Goal: Task Accomplishment & Management: Manage account settings

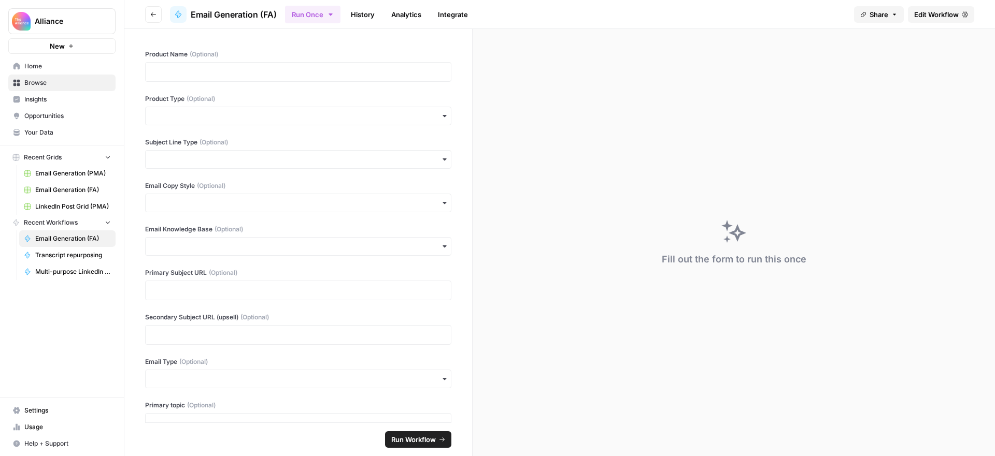
click at [42, 128] on span "Your Data" at bounding box center [67, 132] width 87 height 9
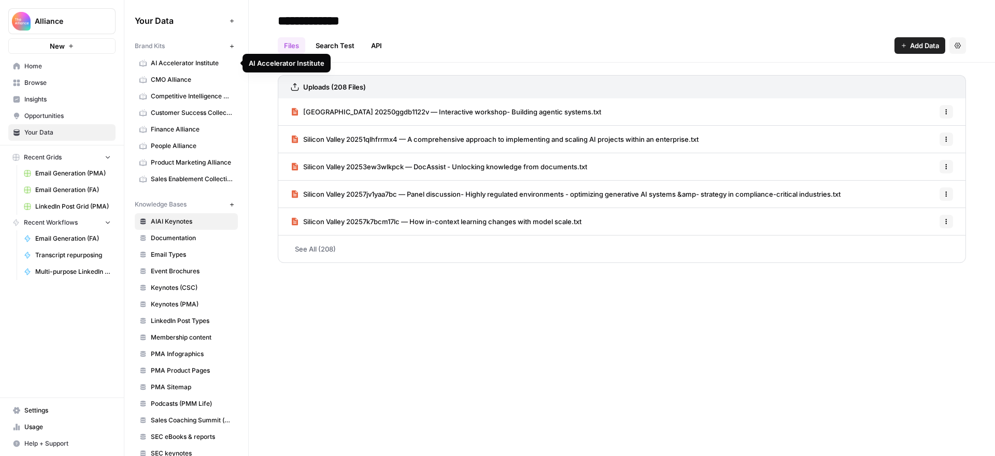
click at [190, 60] on span "AI Accelerator Institute" at bounding box center [192, 63] width 82 height 9
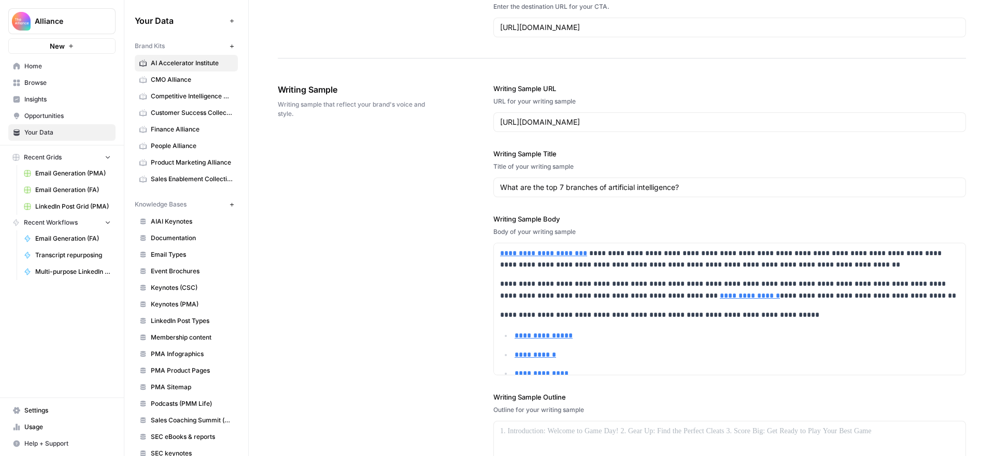
scroll to position [1278, 0]
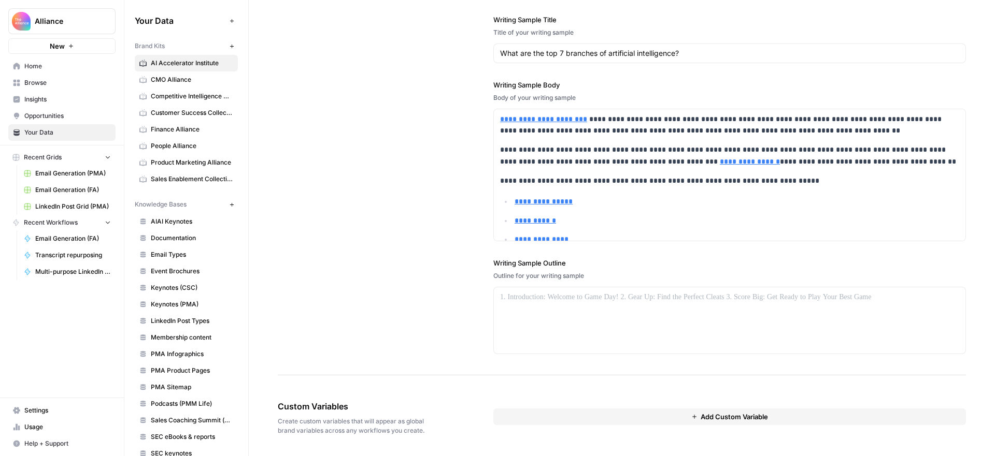
click at [684, 414] on button "Add Custom Variable" at bounding box center [729, 417] width 472 height 17
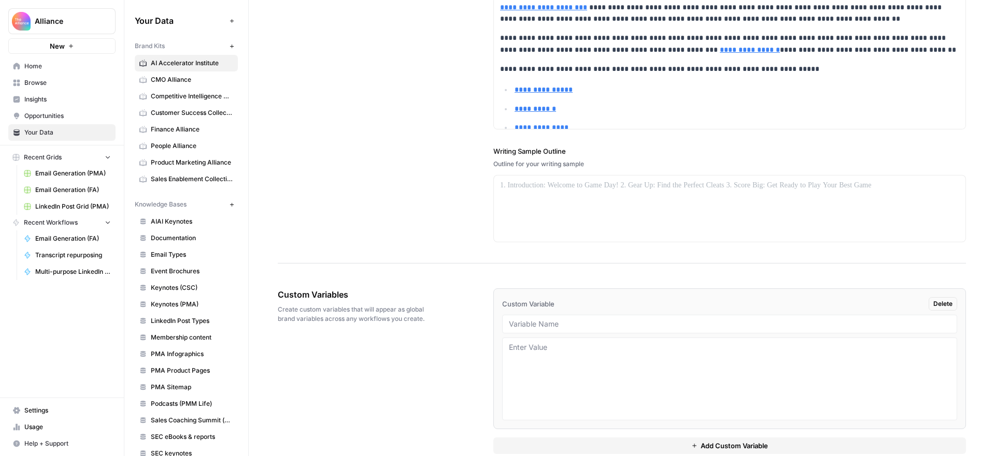
scroll to position [1408, 0]
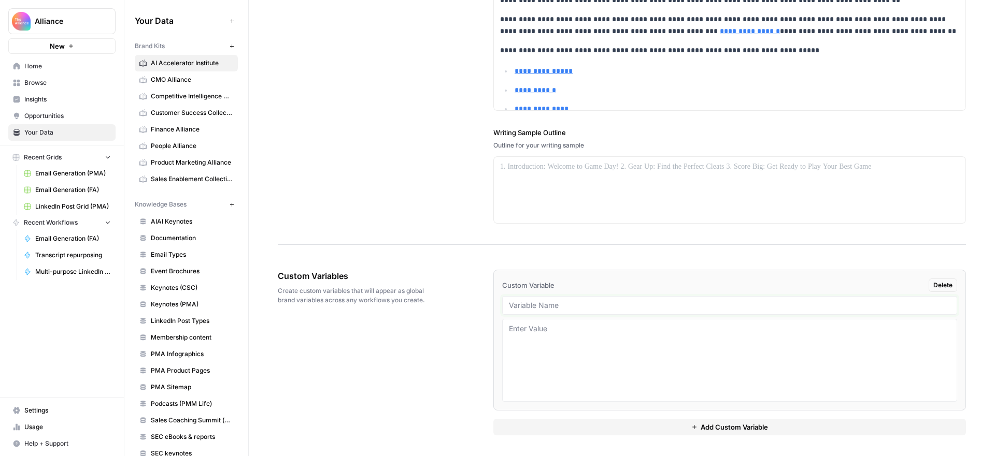
click at [665, 305] on input "text" at bounding box center [729, 305] width 441 height 9
type input "Email Sign-Off"
click at [722, 256] on div "{{ brand_[DOMAIN_NAME]_sign-off }} Delete Email Sign-Off Add Custom Variable" at bounding box center [729, 352] width 472 height 207
click at [553, 325] on textarea at bounding box center [729, 361] width 441 height 74
paste textarea "[PERSON_NAME]"
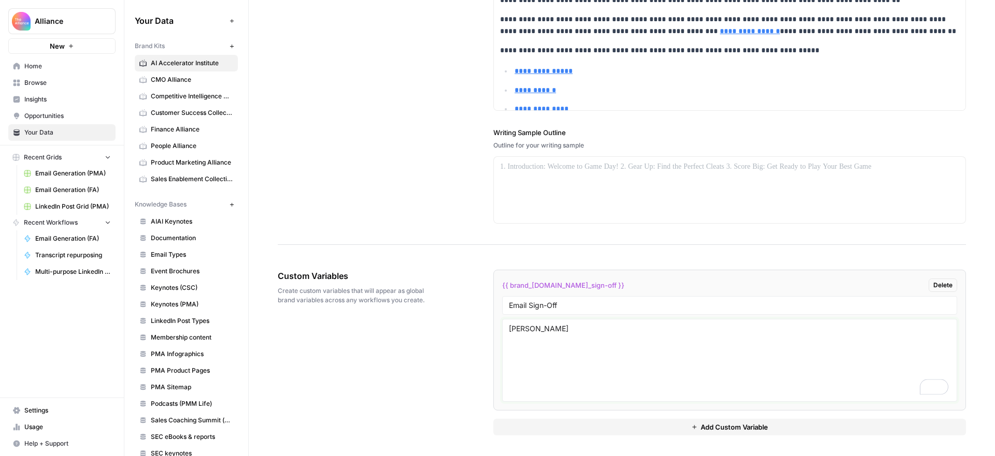
paste textarea "Head of Community & Events"
paste textarea "AI Accelerator Institute"
type textarea "[PERSON_NAME] Head of Community & Events AI Accelerator Institute"
drag, startPoint x: 576, startPoint y: 303, endPoint x: 452, endPoint y: 295, distance: 124.0
click at [452, 295] on div "Custom Variables Create custom variables that will appear as global brand varia…" at bounding box center [622, 352] width 688 height 207
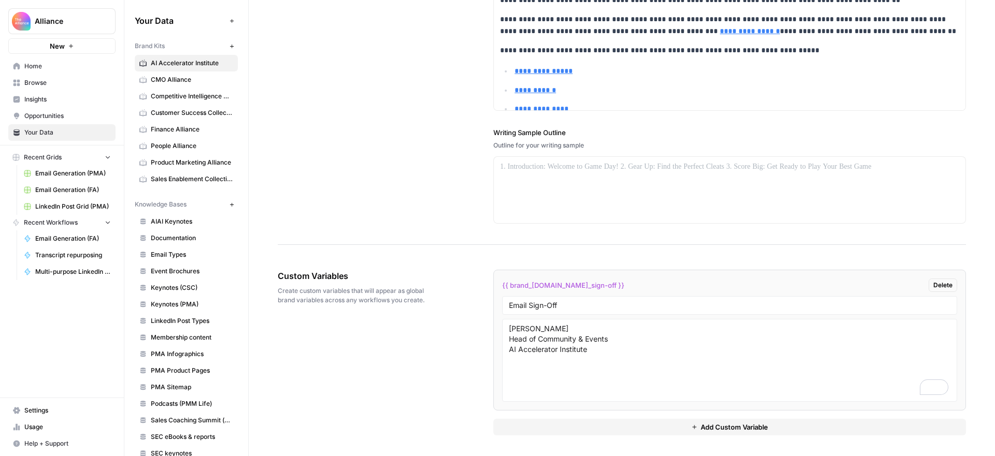
drag, startPoint x: 445, startPoint y: 196, endPoint x: 310, endPoint y: 107, distance: 161.6
click at [418, 171] on div "**********" at bounding box center [622, 21] width 688 height 447
click at [185, 79] on span "CMO Alliance" at bounding box center [192, 79] width 82 height 9
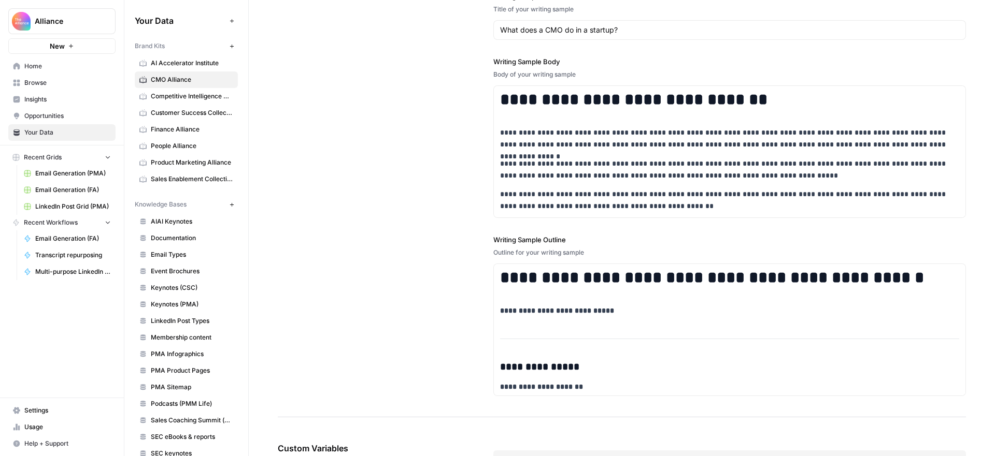
scroll to position [1408, 0]
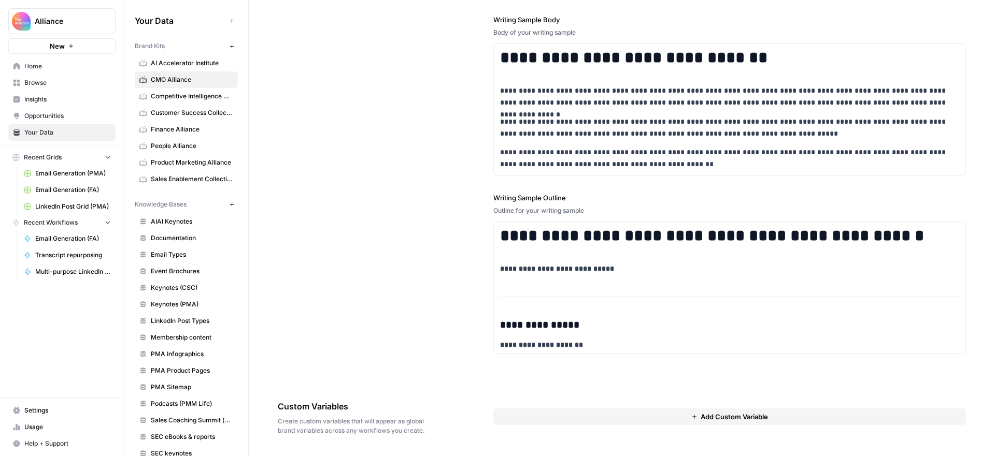
click at [643, 416] on button "Add Custom Variable" at bounding box center [729, 417] width 472 height 17
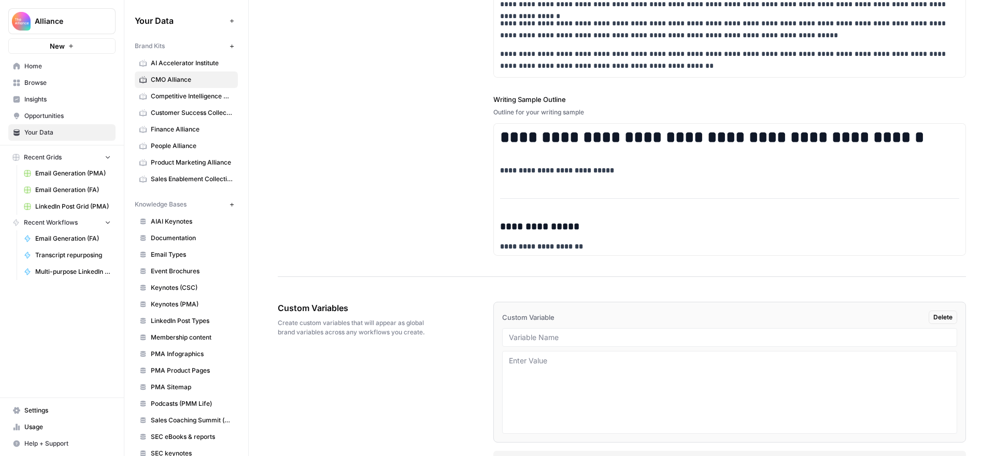
scroll to position [1539, 0]
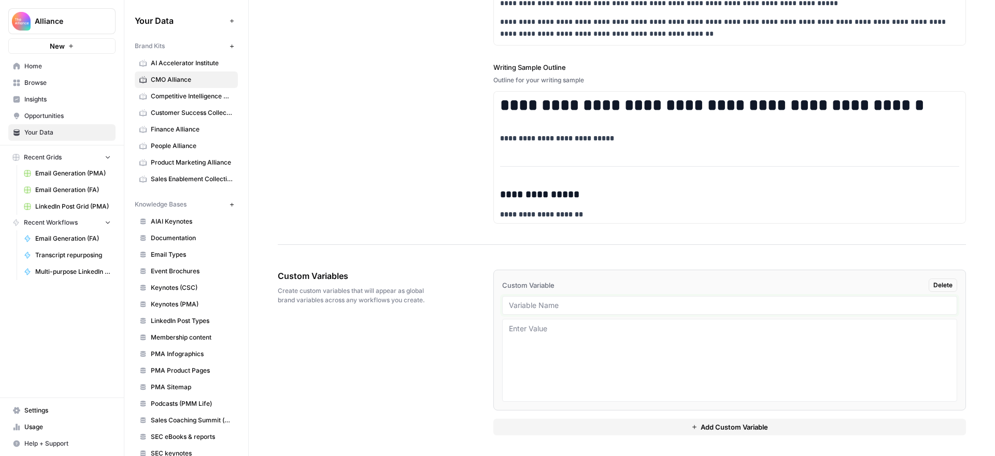
click at [533, 301] on input "text" at bounding box center [729, 305] width 441 height 9
paste input "Email Sign-Off"
type input "Email Sign-Off"
click at [552, 336] on textarea at bounding box center [729, 361] width 441 height 74
paste textarea "[PERSON_NAME]"
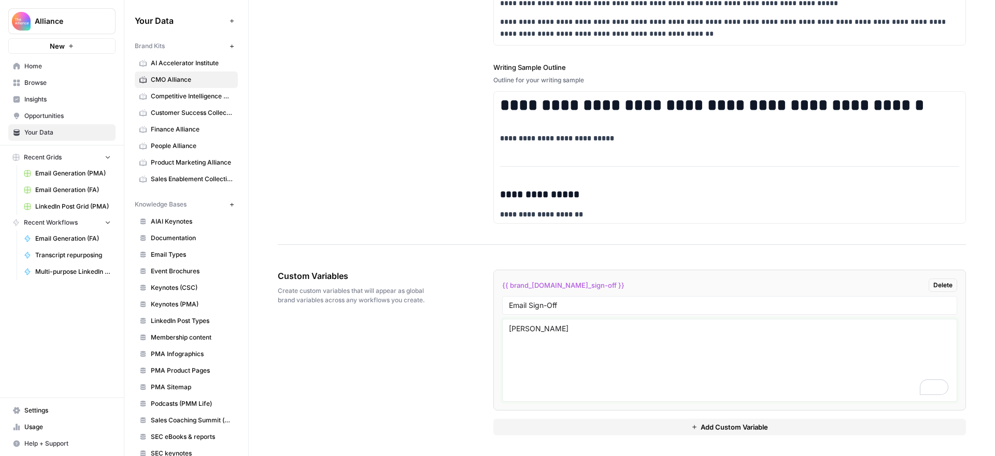
paste textarea "Chief Marketing Officer"
paste textarea "Product Marketing Alliance"
type textarea "[PERSON_NAME] Chief Marketing Officer Product Marketing Alliance"
click at [470, 261] on div "Custom Variables Create custom variables that will appear as global brand varia…" at bounding box center [622, 352] width 688 height 207
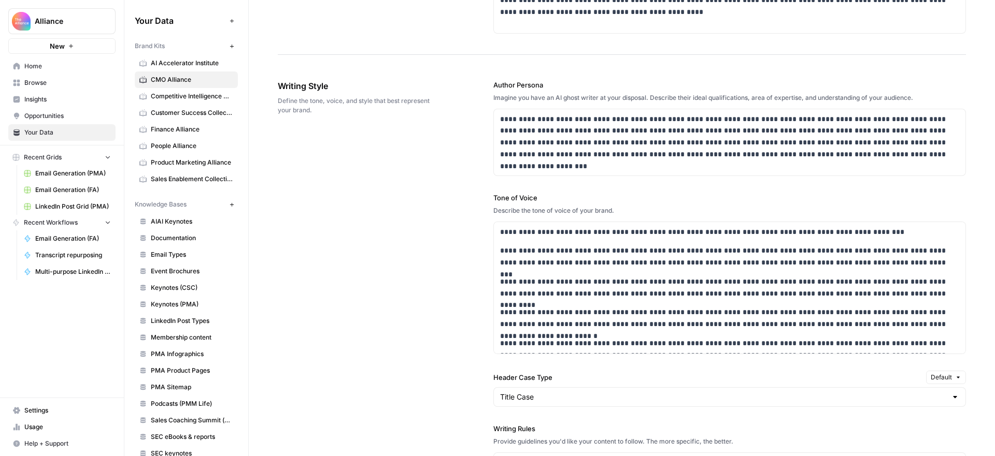
scroll to position [0, 0]
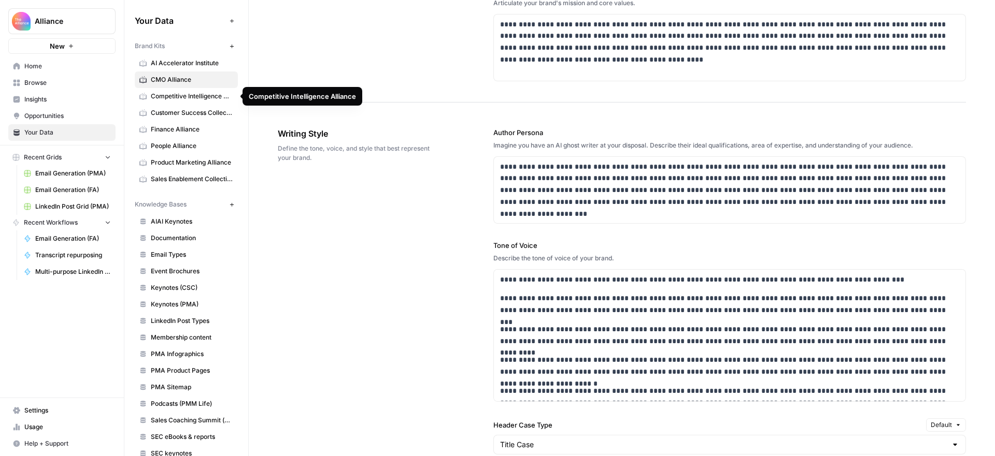
click at [199, 97] on span "Competitive Intelligence Alliance" at bounding box center [192, 96] width 82 height 9
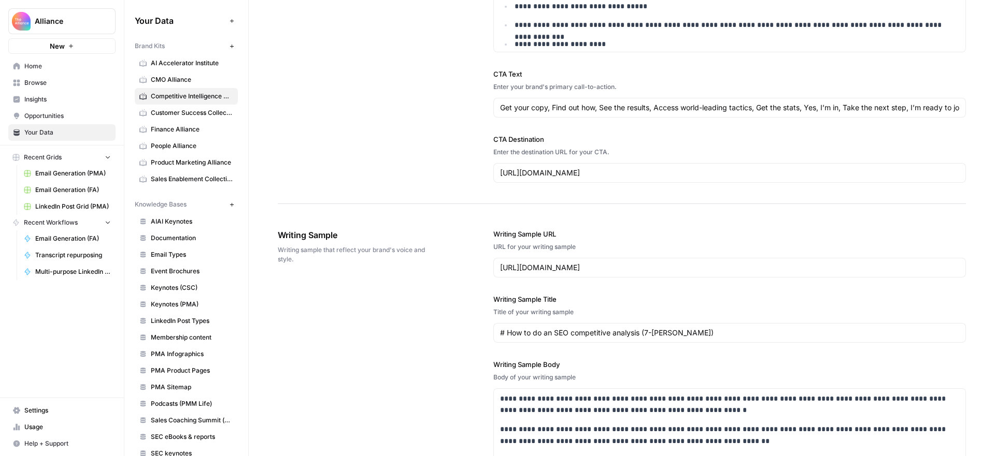
scroll to position [1408, 0]
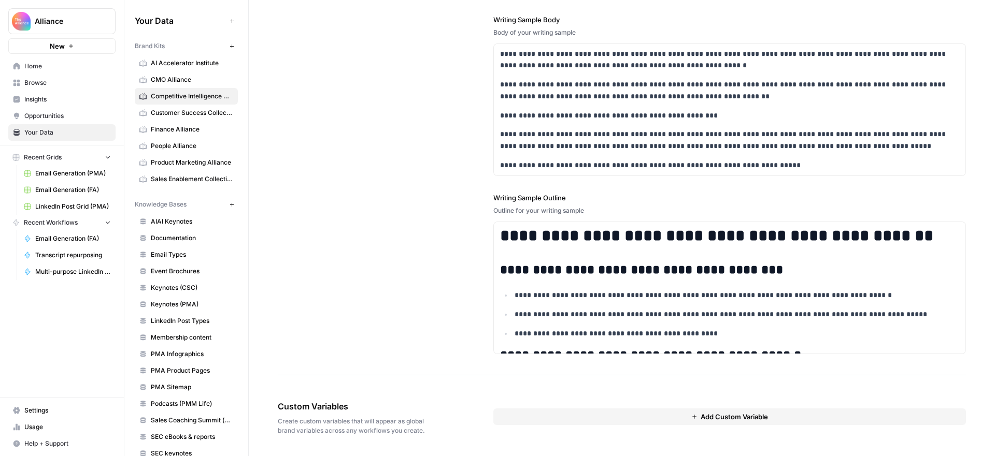
click at [547, 418] on button "Add Custom Variable" at bounding box center [729, 417] width 472 height 17
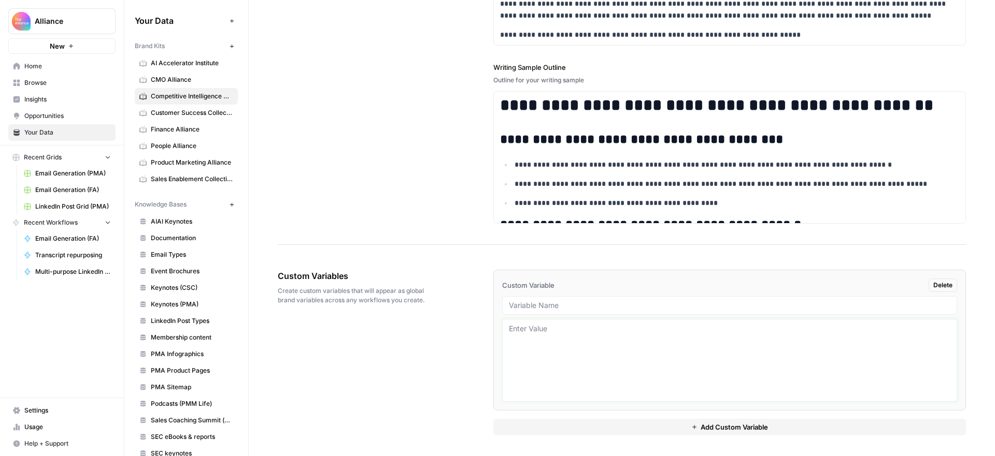
click at [536, 328] on textarea at bounding box center [729, 361] width 441 height 74
paste textarea "[PERSON_NAME]"
type textarea "[PERSON_NAME]"
click at [547, 303] on input "text" at bounding box center [729, 305] width 441 height 9
type input "Email Sign-Off"
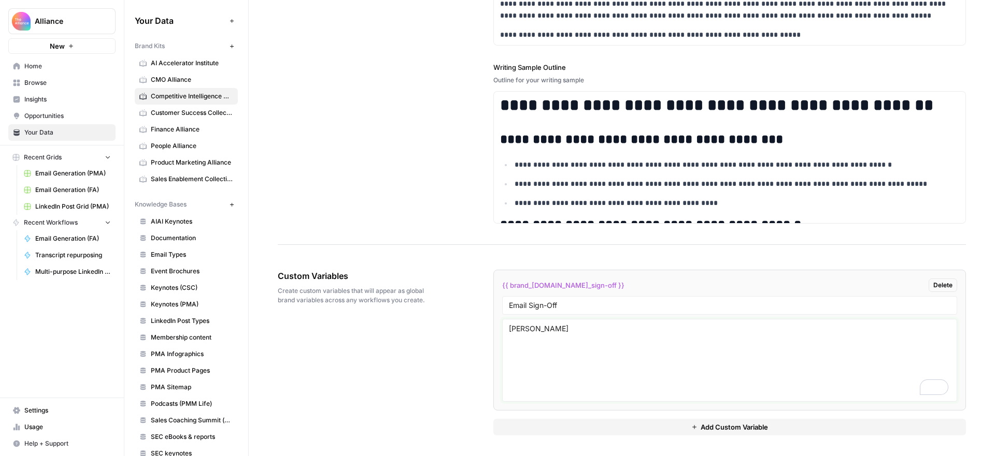
click at [581, 327] on textarea "[PERSON_NAME]" at bounding box center [729, 361] width 441 height 74
paste textarea "Head of Revenue"
paste textarea "Competitive Intelligence Alliance"
drag, startPoint x: 538, startPoint y: 337, endPoint x: 500, endPoint y: 338, distance: 37.8
click at [500, 338] on div "**********" at bounding box center [559, 228] width 870 height 456
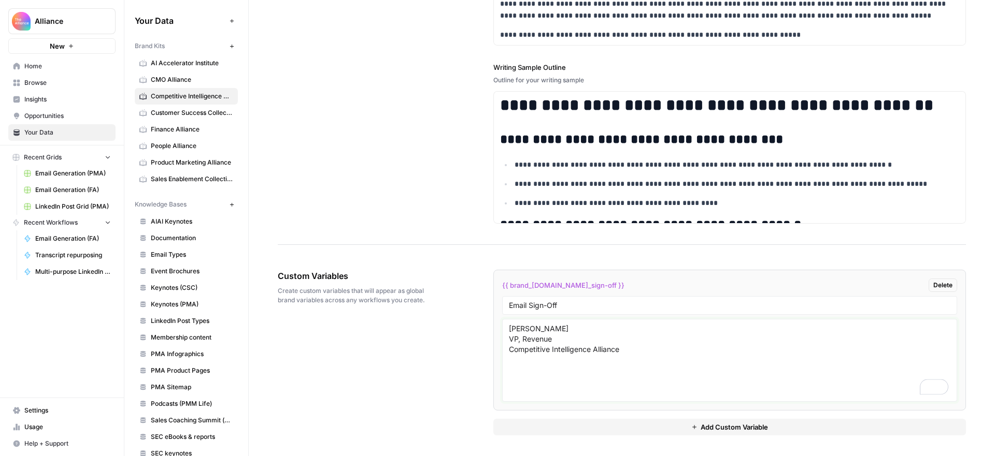
type textarea "[PERSON_NAME] VP, Revenue Competitive Intelligence Alliance"
drag, startPoint x: 600, startPoint y: 304, endPoint x: 466, endPoint y: 294, distance: 135.1
click at [466, 294] on div "Custom Variables Create custom variables that will appear as global brand varia…" at bounding box center [622, 352] width 688 height 207
click at [210, 114] on span "Customer Success Collective" at bounding box center [192, 112] width 82 height 9
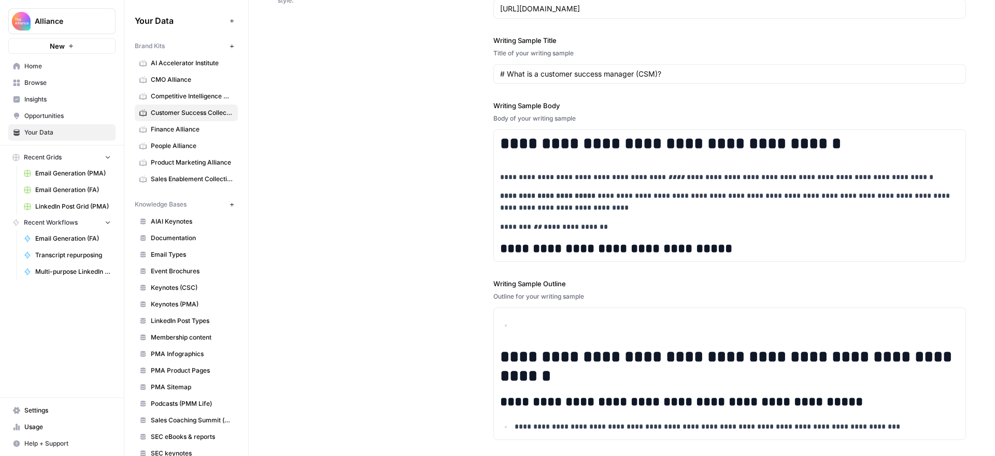
scroll to position [1668, 0]
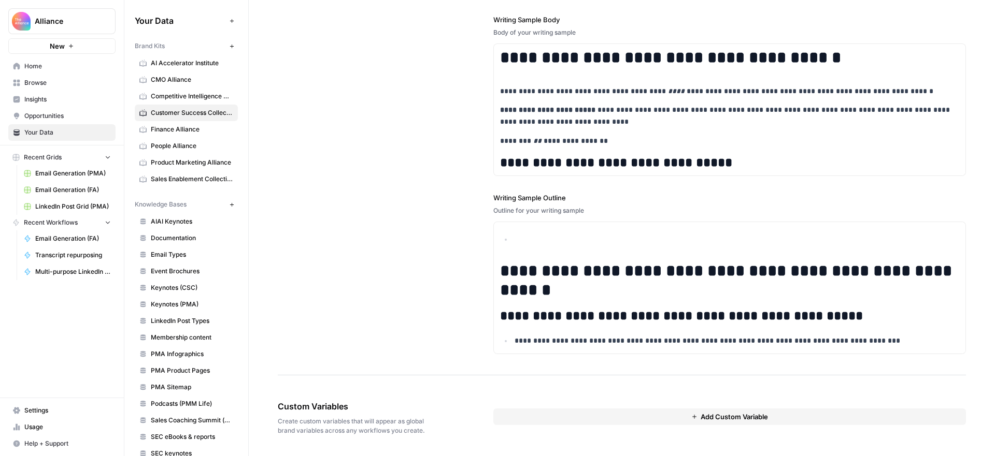
click at [594, 421] on button "Add Custom Variable" at bounding box center [729, 417] width 472 height 17
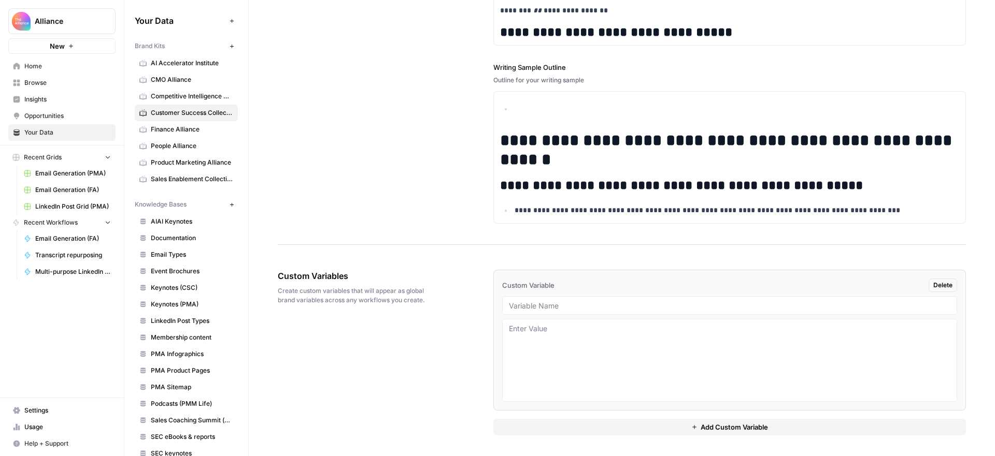
click at [546, 310] on div at bounding box center [729, 305] width 455 height 19
click at [551, 308] on input "text" at bounding box center [729, 305] width 441 height 9
paste input "Email Sign-Off"
type input "Email Sign-Off"
click at [584, 328] on textarea at bounding box center [729, 361] width 441 height 74
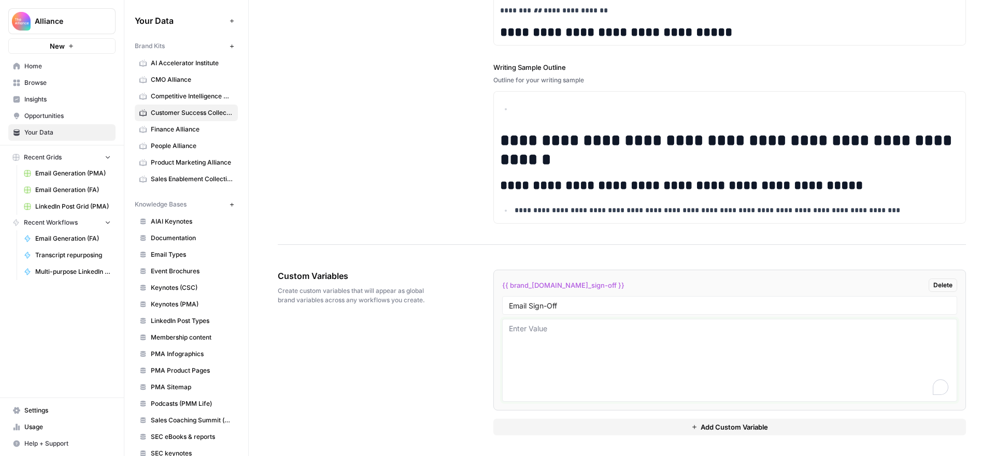
paste textarea "[PERSON_NAME]"
paste textarea "Chief Marketing Officer"
paste textarea "Customer Success Collective"
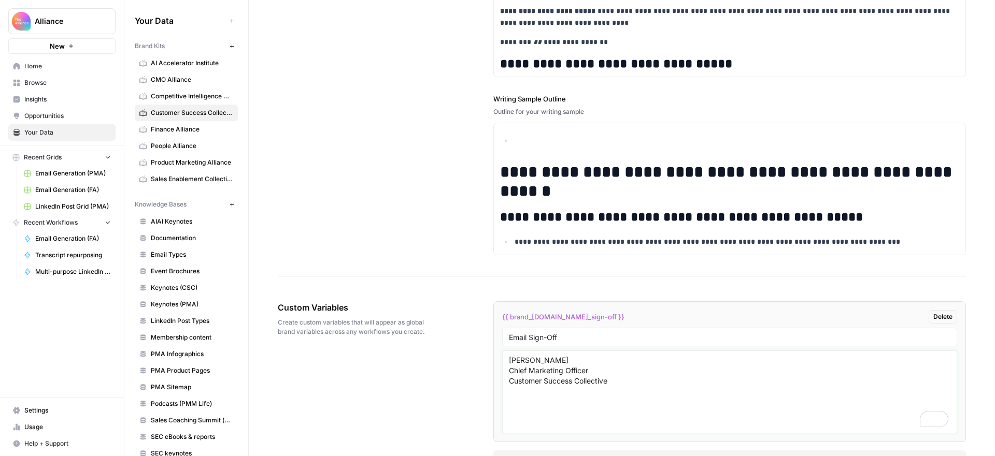
scroll to position [1762, 0]
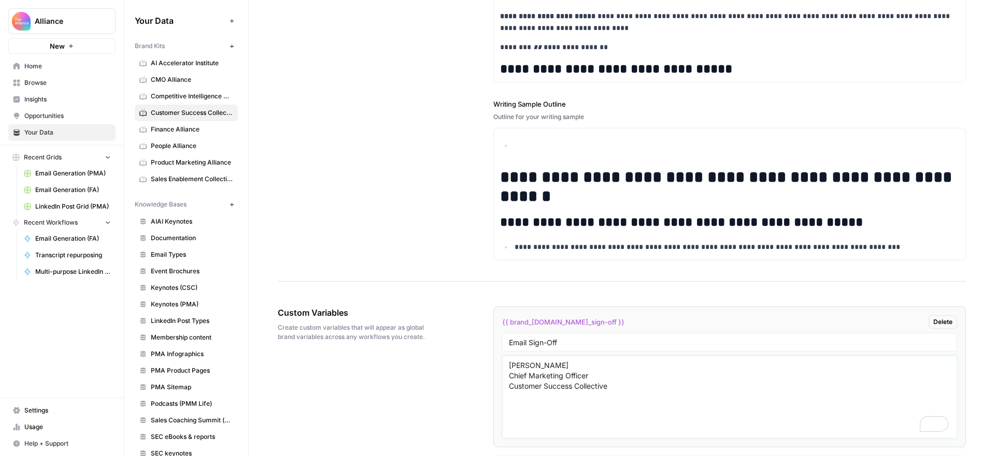
type textarea "[PERSON_NAME] Chief Marketing Officer Customer Success Collective"
click at [187, 130] on span "Finance Alliance" at bounding box center [192, 129] width 82 height 9
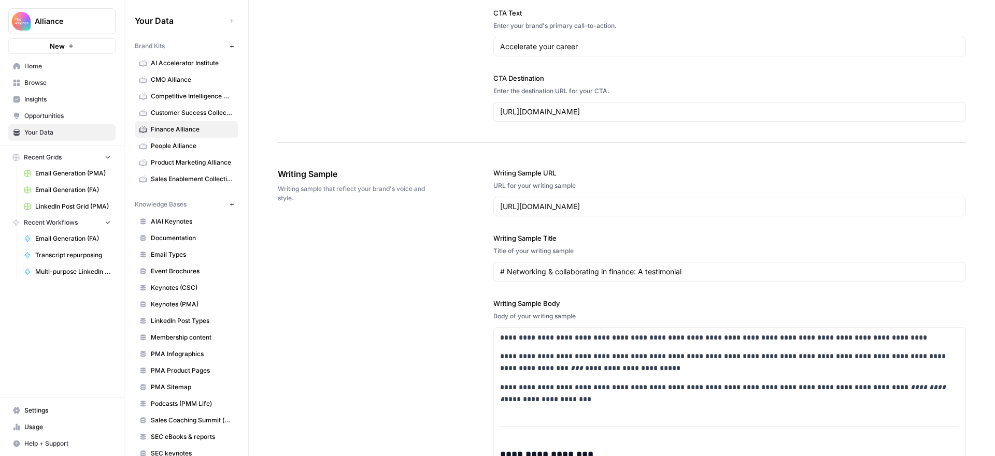
scroll to position [1343, 0]
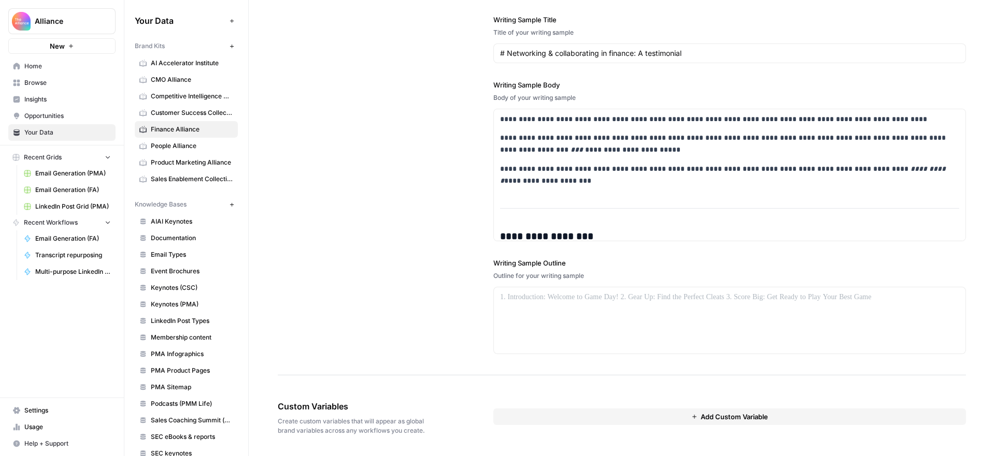
drag, startPoint x: 641, startPoint y: 418, endPoint x: 534, endPoint y: 389, distance: 110.9
click at [640, 418] on button "Add Custom Variable" at bounding box center [729, 417] width 472 height 17
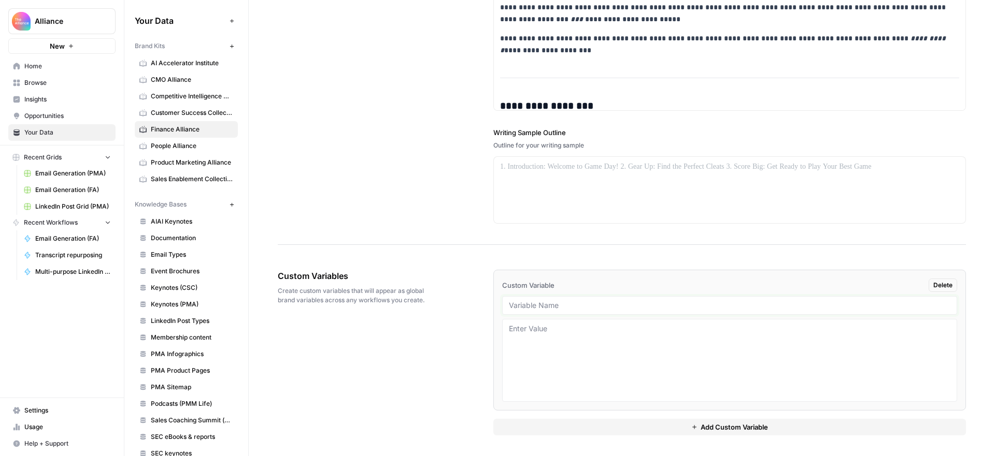
click at [565, 305] on input "text" at bounding box center [729, 305] width 441 height 9
type input "Email Sign-Off"
click at [595, 330] on textarea at bounding box center [729, 361] width 441 height 74
paste textarea "[PERSON_NAME]"
paste textarea "Chief Operating Officer"
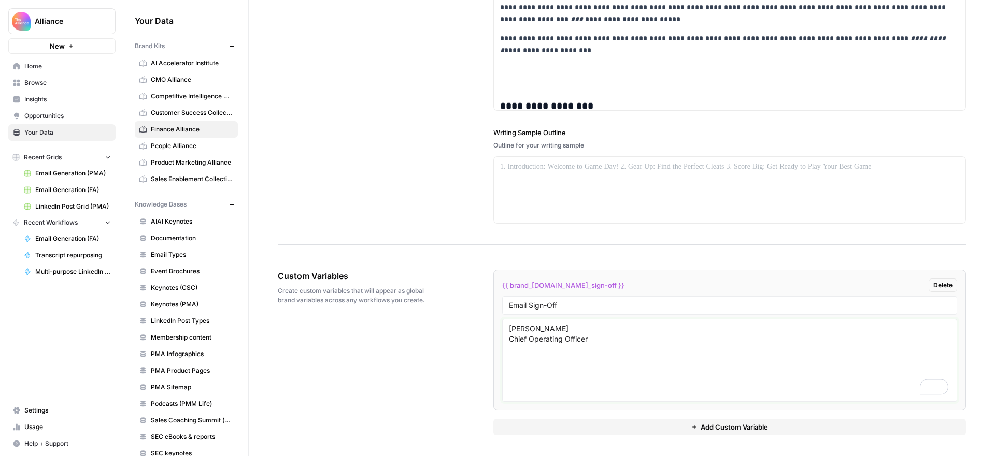
paste textarea "Finance Alliance"
type textarea "[PERSON_NAME] Chief Operating Officer Finance Alliance"
drag, startPoint x: 447, startPoint y: 172, endPoint x: 217, endPoint y: 131, distance: 233.6
click at [445, 172] on div "**********" at bounding box center [622, 21] width 688 height 447
click at [186, 145] on span "People Alliance" at bounding box center [192, 145] width 82 height 9
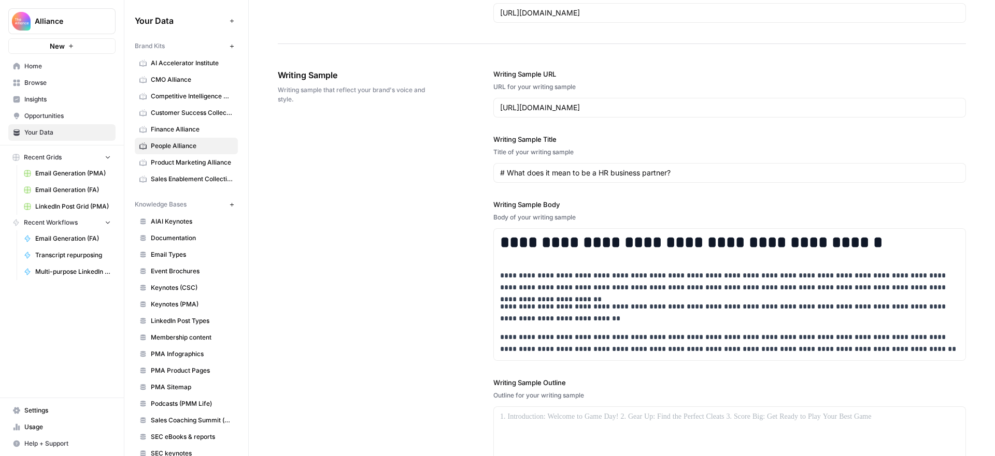
scroll to position [1343, 0]
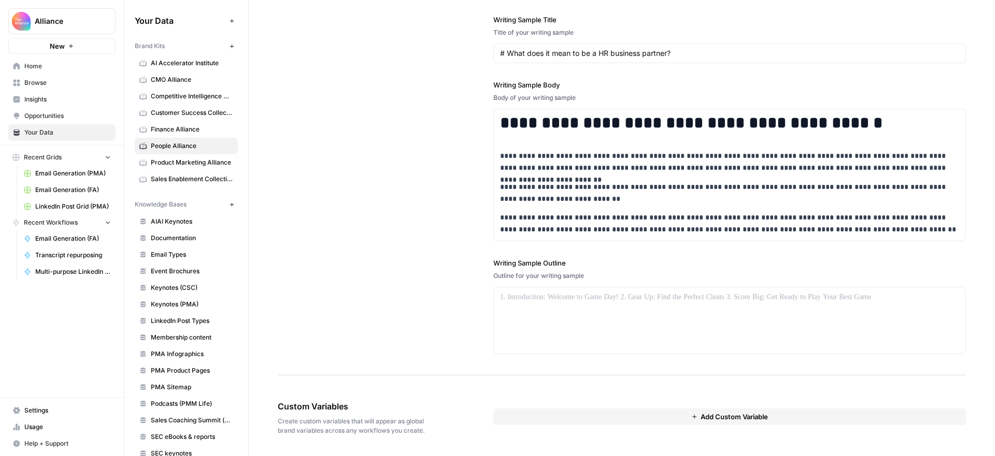
click at [622, 418] on button "Add Custom Variable" at bounding box center [729, 417] width 472 height 17
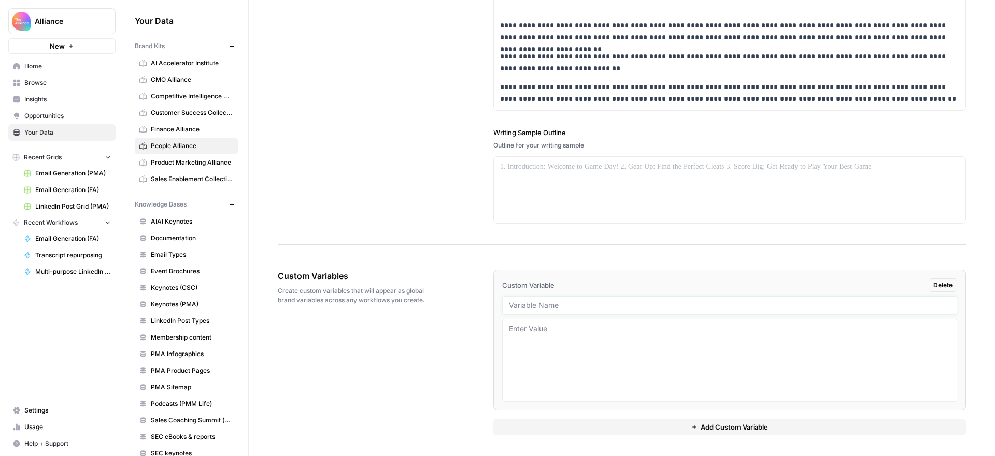
click at [579, 307] on input "text" at bounding box center [729, 305] width 441 height 9
click at [551, 308] on input "Email Sign-off" at bounding box center [729, 305] width 441 height 9
type input "Email Sign-Off"
click at [543, 334] on textarea at bounding box center [729, 361] width 441 height 74
paste textarea "[PERSON_NAME]"
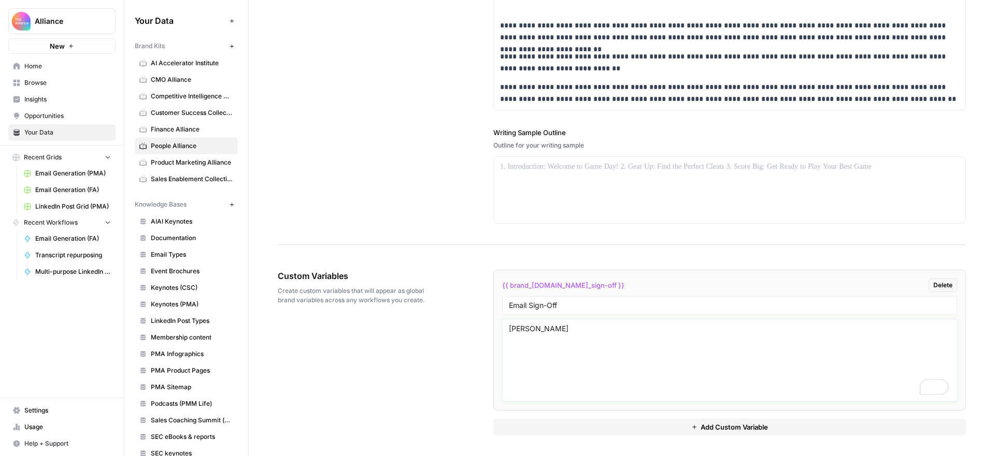
paste textarea "Chief Operating Officer"
paste textarea "People Alliance"
type textarea "[PERSON_NAME] Chief Operating Officer People Alliance"
click at [196, 165] on span "Product Marketing Alliance" at bounding box center [192, 162] width 82 height 9
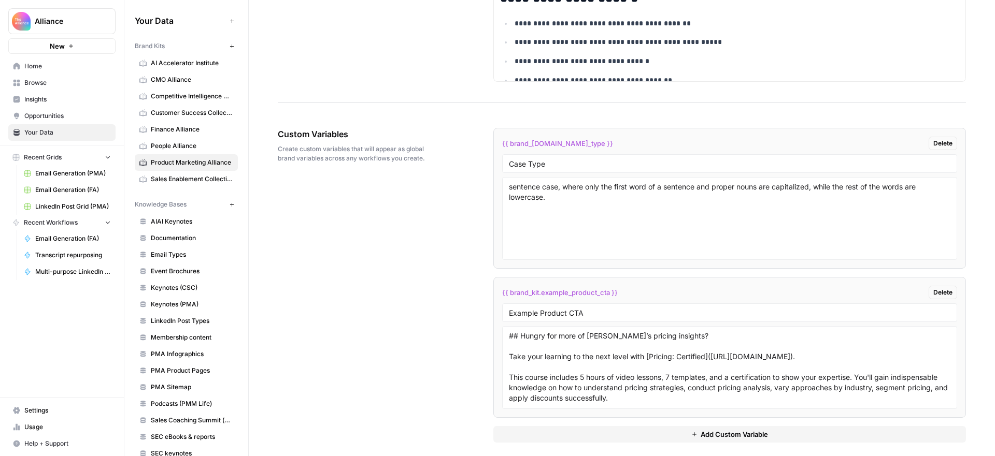
scroll to position [1766, 0]
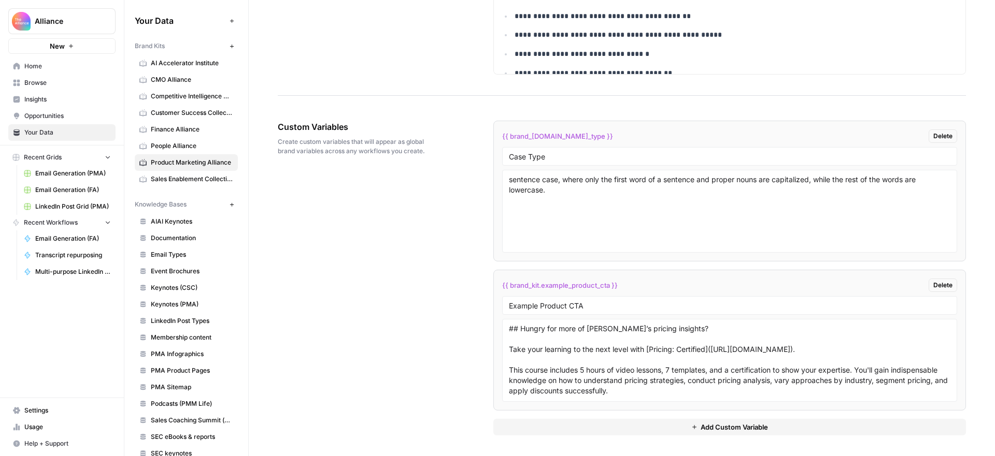
click at [611, 428] on button "Add Custom Variable" at bounding box center [729, 427] width 472 height 17
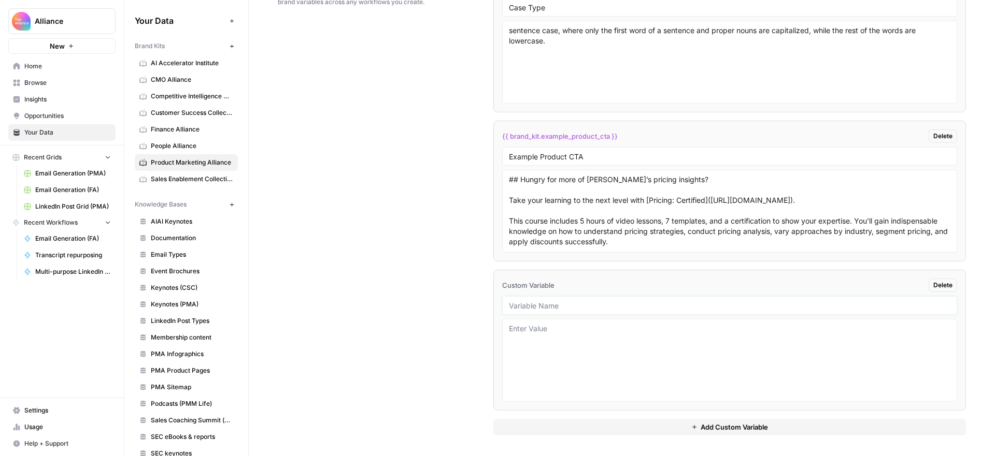
click at [716, 308] on input "text" at bounding box center [729, 305] width 441 height 9
type input "Email Sign-Off"
click at [531, 334] on textarea "To enrich screen reader interactions, please activate Accessibility in Grammarl…" at bounding box center [729, 361] width 441 height 74
paste textarea "[PERSON_NAME]"
paste textarea "Chief Marketing Officer"
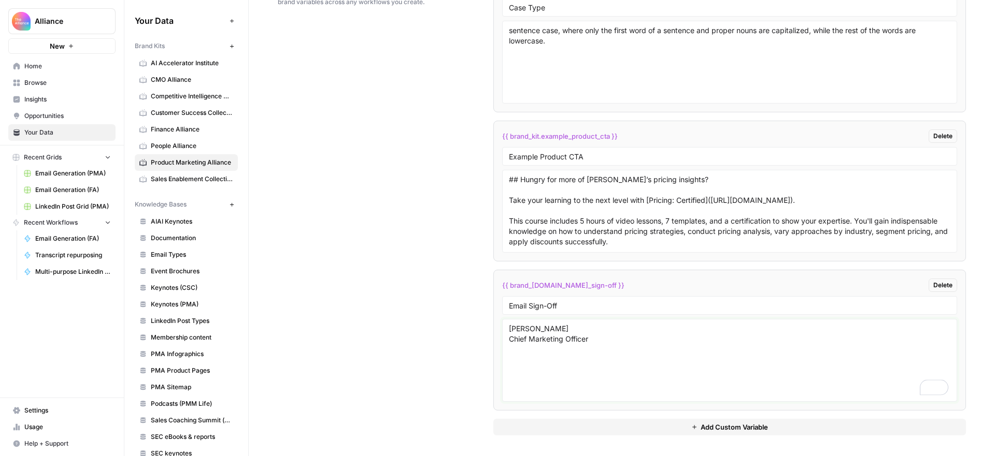
paste textarea "Product Marketing Alliance"
type textarea "[PERSON_NAME] Chief Marketing Officer Product Marketing Alliance"
click at [433, 272] on div "Custom Variables Create custom variables that will appear as global brand varia…" at bounding box center [622, 204] width 688 height 506
click at [185, 174] on link "Sales Enablement Collective" at bounding box center [186, 179] width 103 height 17
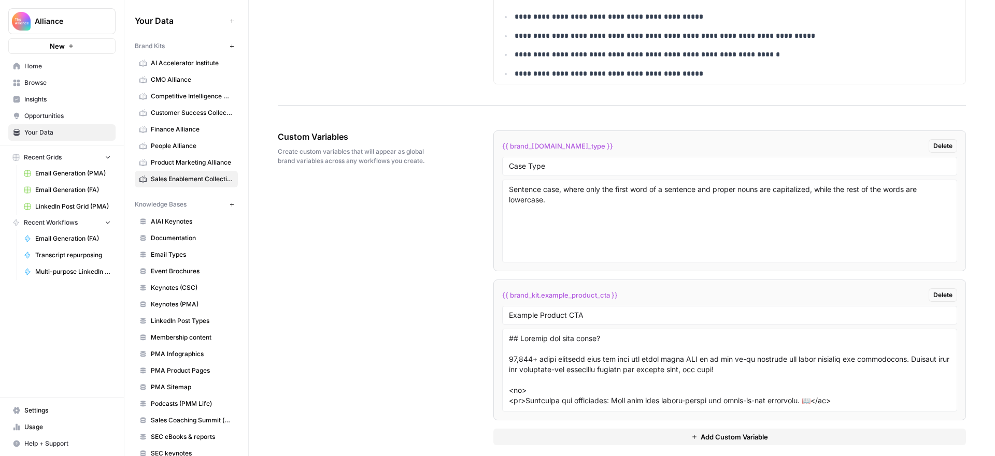
scroll to position [1700, 0]
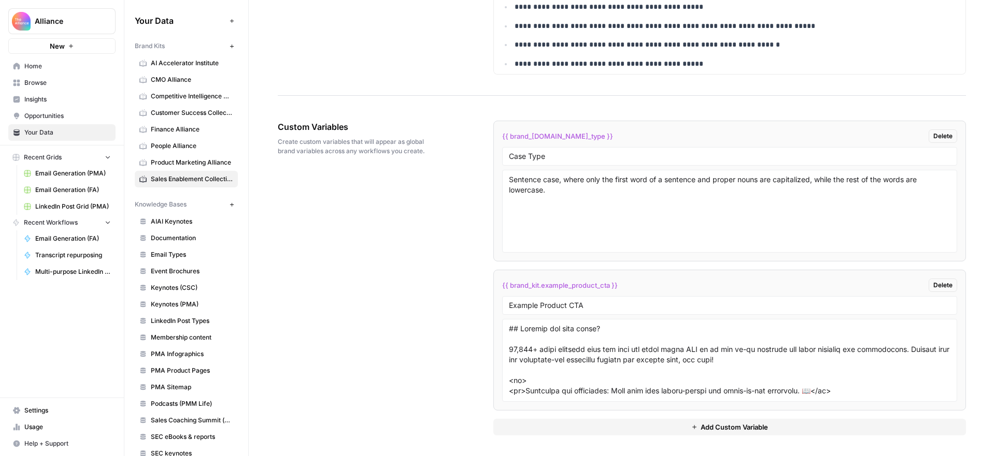
click at [686, 429] on button "Add Custom Variable" at bounding box center [729, 427] width 472 height 17
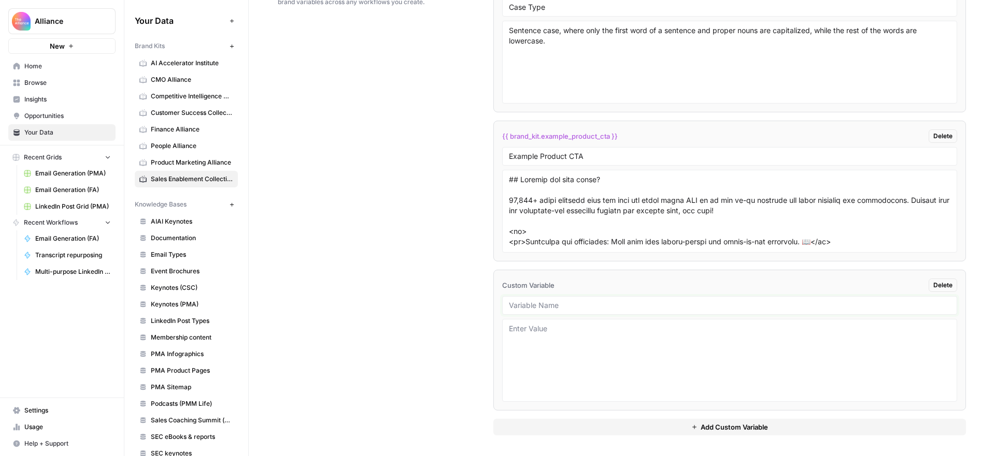
click at [559, 308] on input "text" at bounding box center [729, 305] width 441 height 9
type input "Email Sign-Off"
click at [610, 327] on textarea at bounding box center [729, 361] width 441 height 74
paste textarea "[PERSON_NAME]"
paste textarea "Sales Enablement Collective"
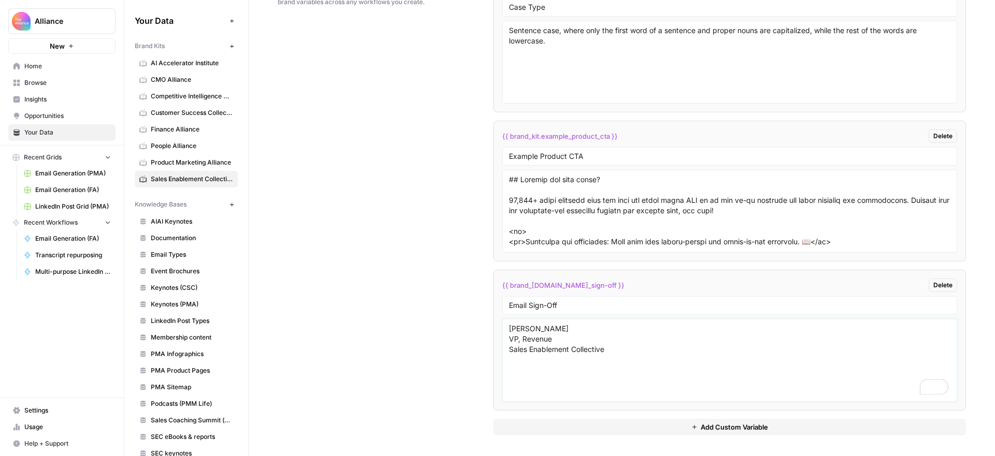
type textarea "[PERSON_NAME] VP, Revenue Sales Enablement Collective"
click at [442, 303] on div "Custom Variables Create custom variables that will appear as global brand varia…" at bounding box center [622, 204] width 688 height 506
